Goal: Information Seeking & Learning: Learn about a topic

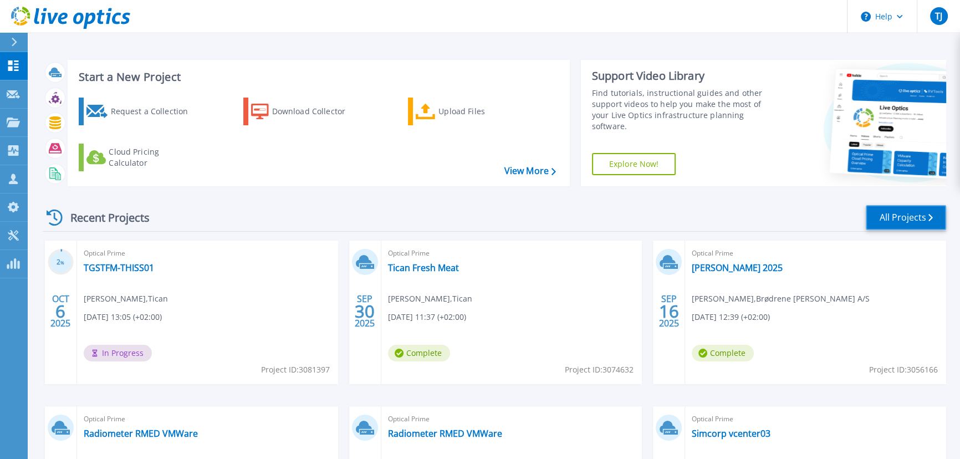
click at [910, 216] on link "All Projects" at bounding box center [906, 217] width 80 height 25
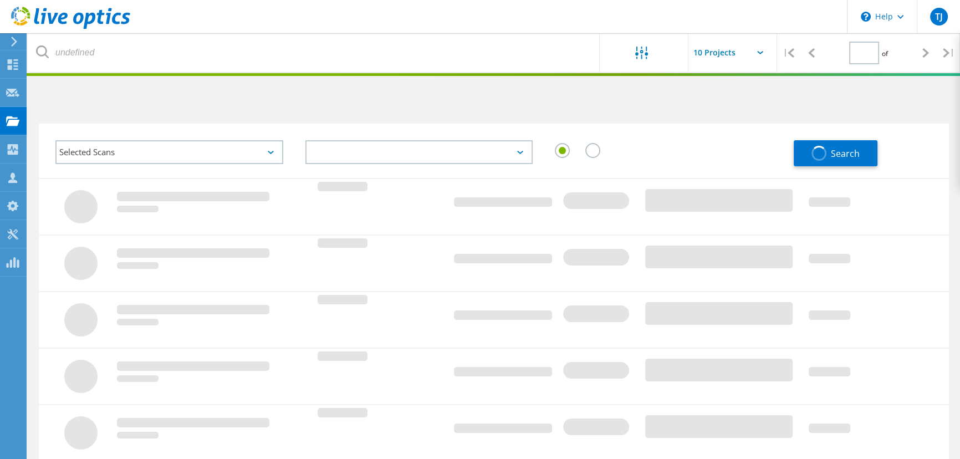
type input "1"
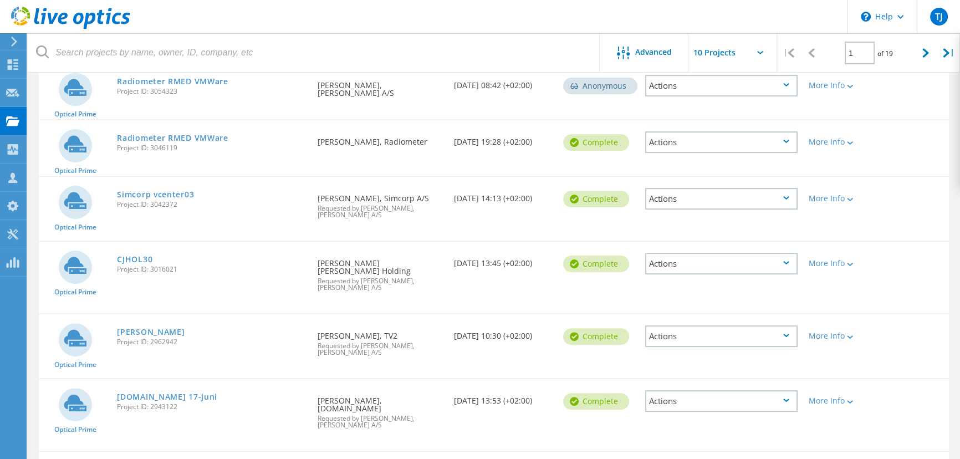
scroll to position [353, 0]
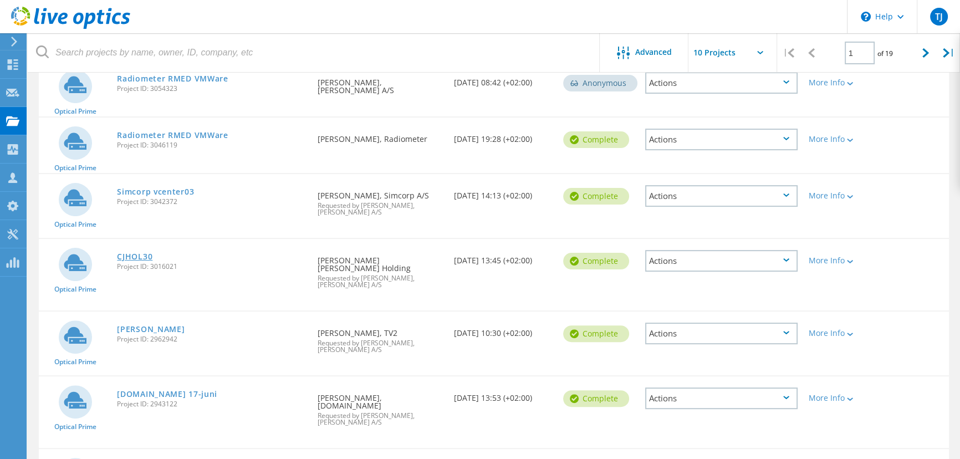
click at [135, 253] on link "CJHOL30" at bounding box center [134, 257] width 35 height 8
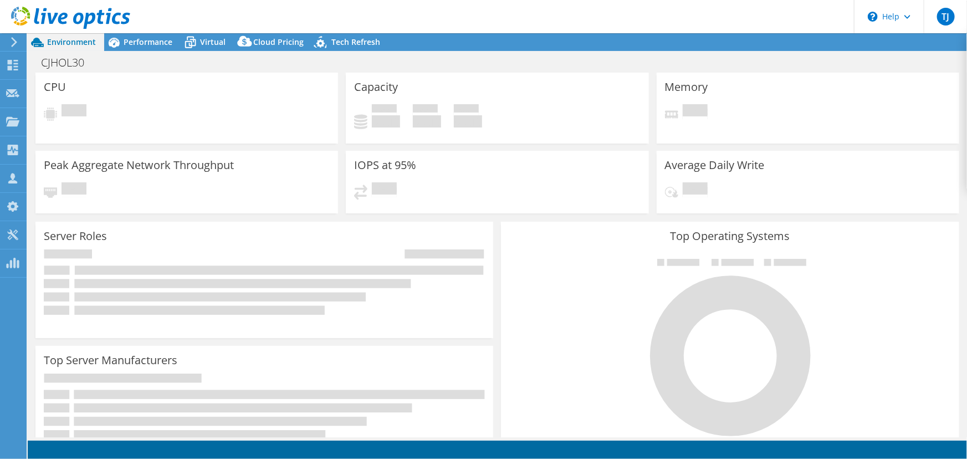
select select "EUFrankfurt"
select select "EUR"
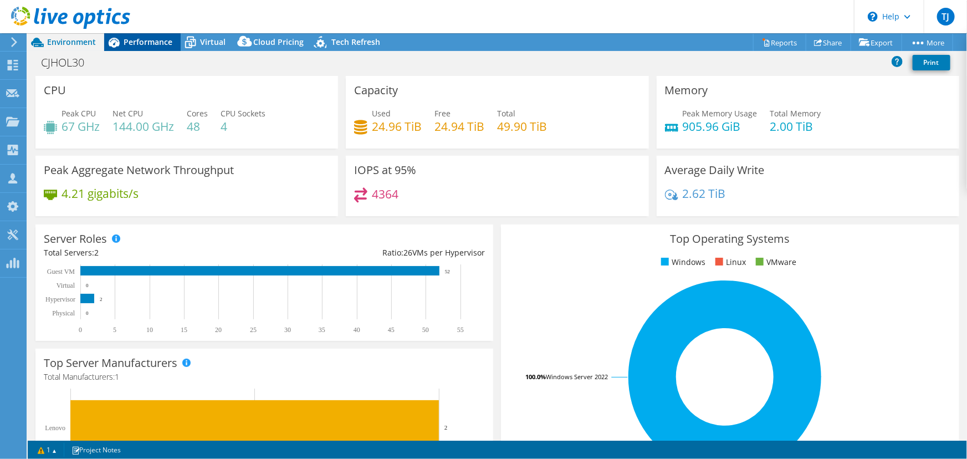
click at [144, 43] on span "Performance" at bounding box center [148, 42] width 49 height 11
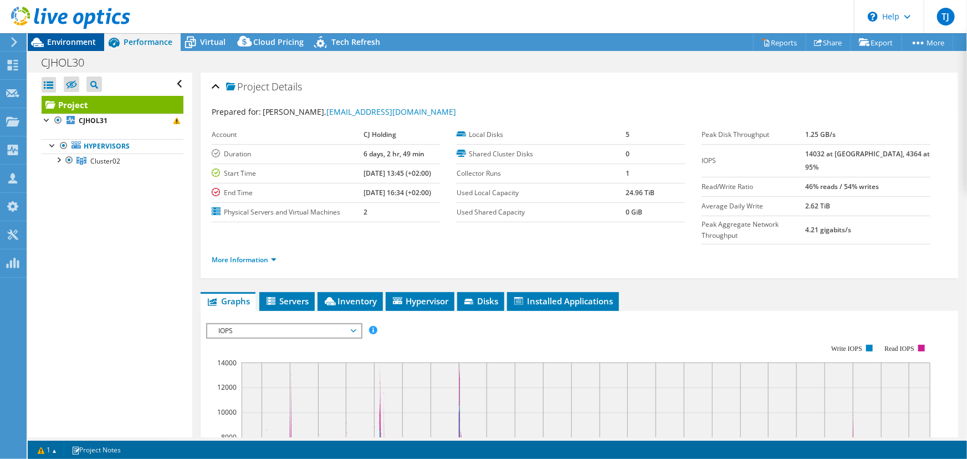
click at [71, 39] on span "Environment" at bounding box center [71, 42] width 49 height 11
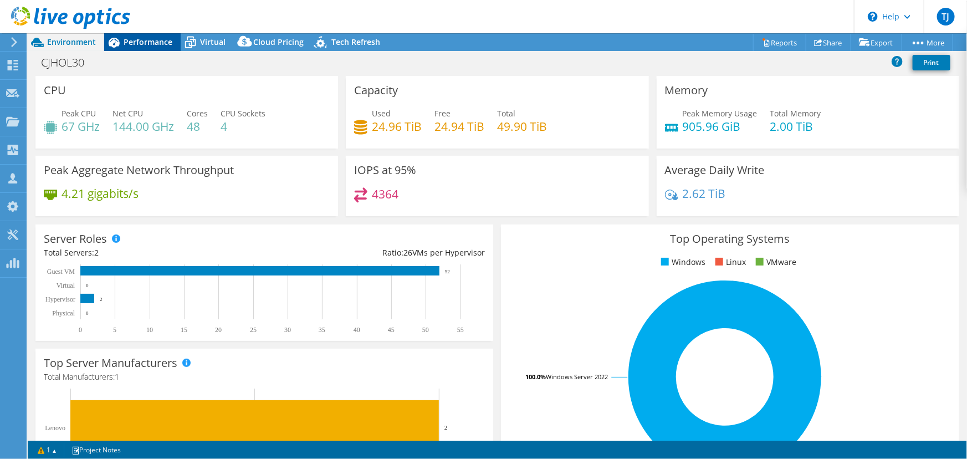
click at [133, 39] on span "Performance" at bounding box center [148, 42] width 49 height 11
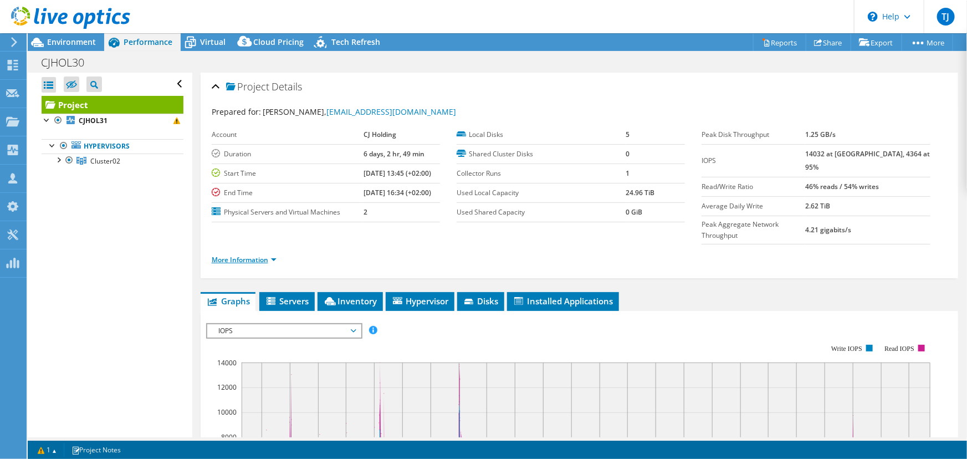
click at [227, 255] on link "More Information" at bounding box center [244, 259] width 65 height 9
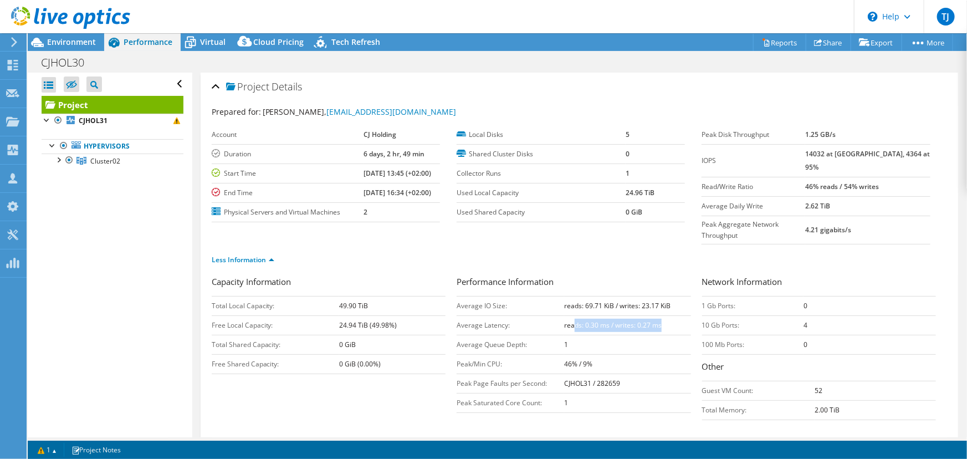
drag, startPoint x: 668, startPoint y: 303, endPoint x: 571, endPoint y: 298, distance: 96.6
click at [571, 315] on td "reads: 0.30 ms / writes: 0.27 ms" at bounding box center [627, 324] width 126 height 19
drag, startPoint x: 600, startPoint y: 279, endPoint x: 544, endPoint y: 277, distance: 56.0
click at [544, 296] on tr "Average IO Size: reads: 69.71 KiB / writes: 23.17 KiB" at bounding box center [574, 305] width 234 height 19
drag, startPoint x: 609, startPoint y: 193, endPoint x: 580, endPoint y: 189, distance: 29.3
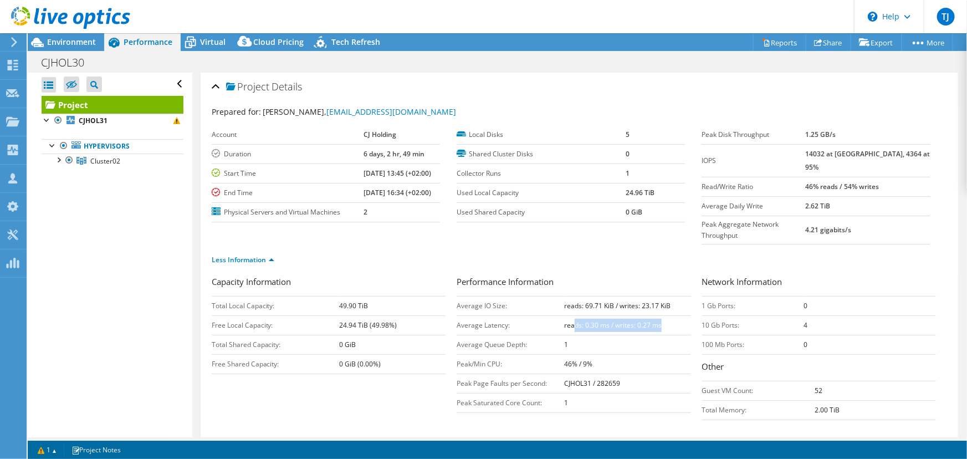
click at [580, 189] on tr "Used Local Capacity 24.96 TiB" at bounding box center [571, 192] width 228 height 19
